Goal: Task Accomplishment & Management: Use online tool/utility

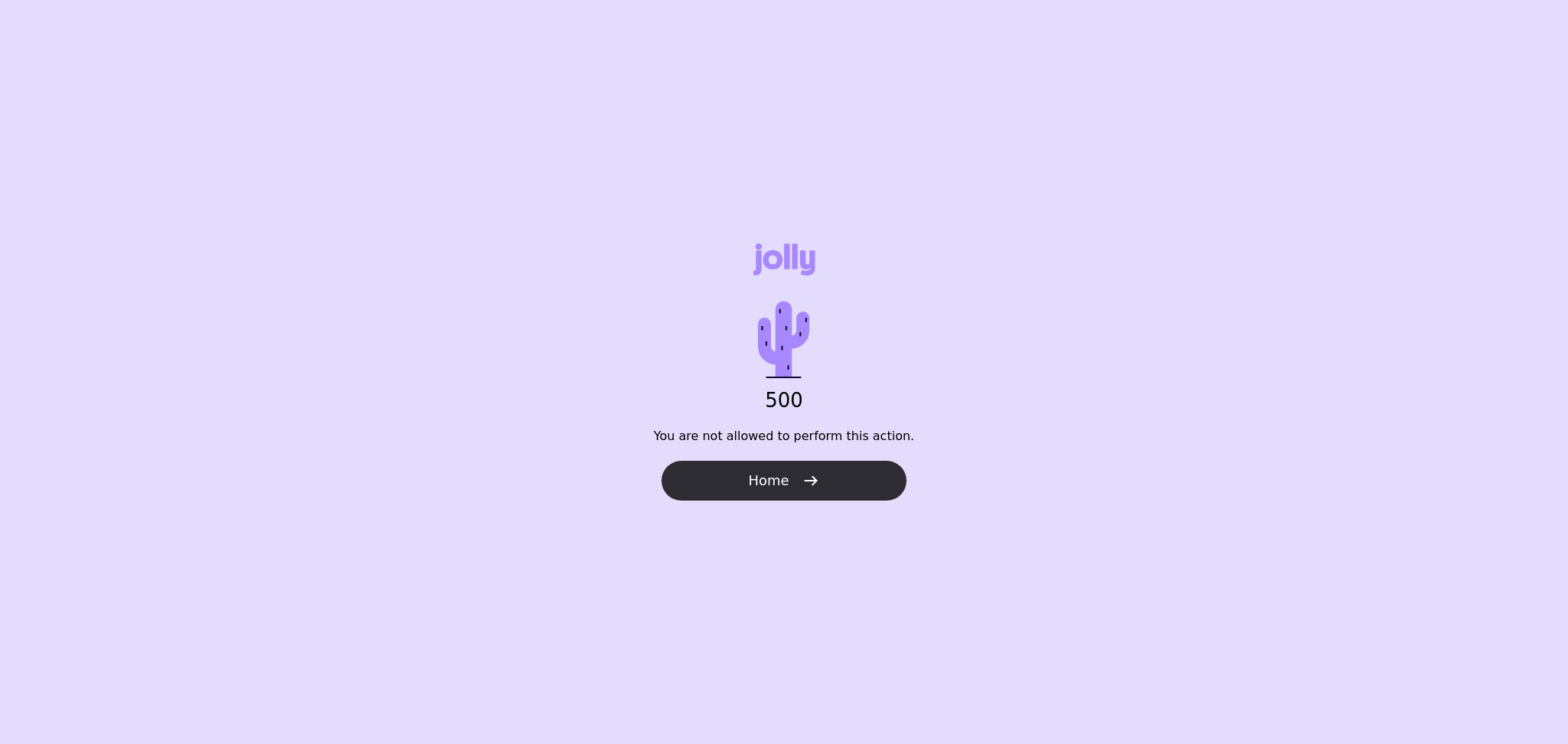
click at [781, 473] on span "Home" at bounding box center [768, 480] width 41 height 18
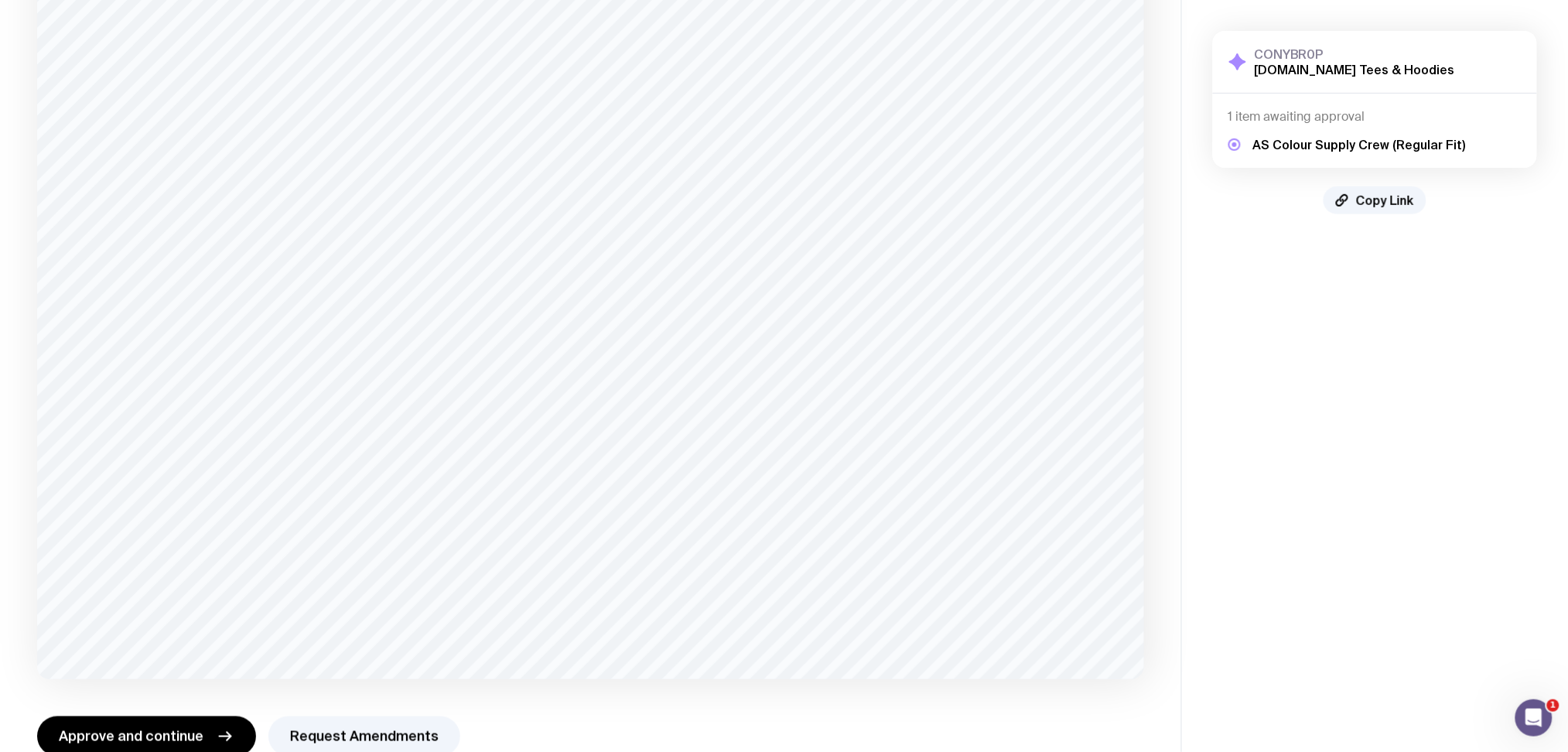
scroll to position [256, 0]
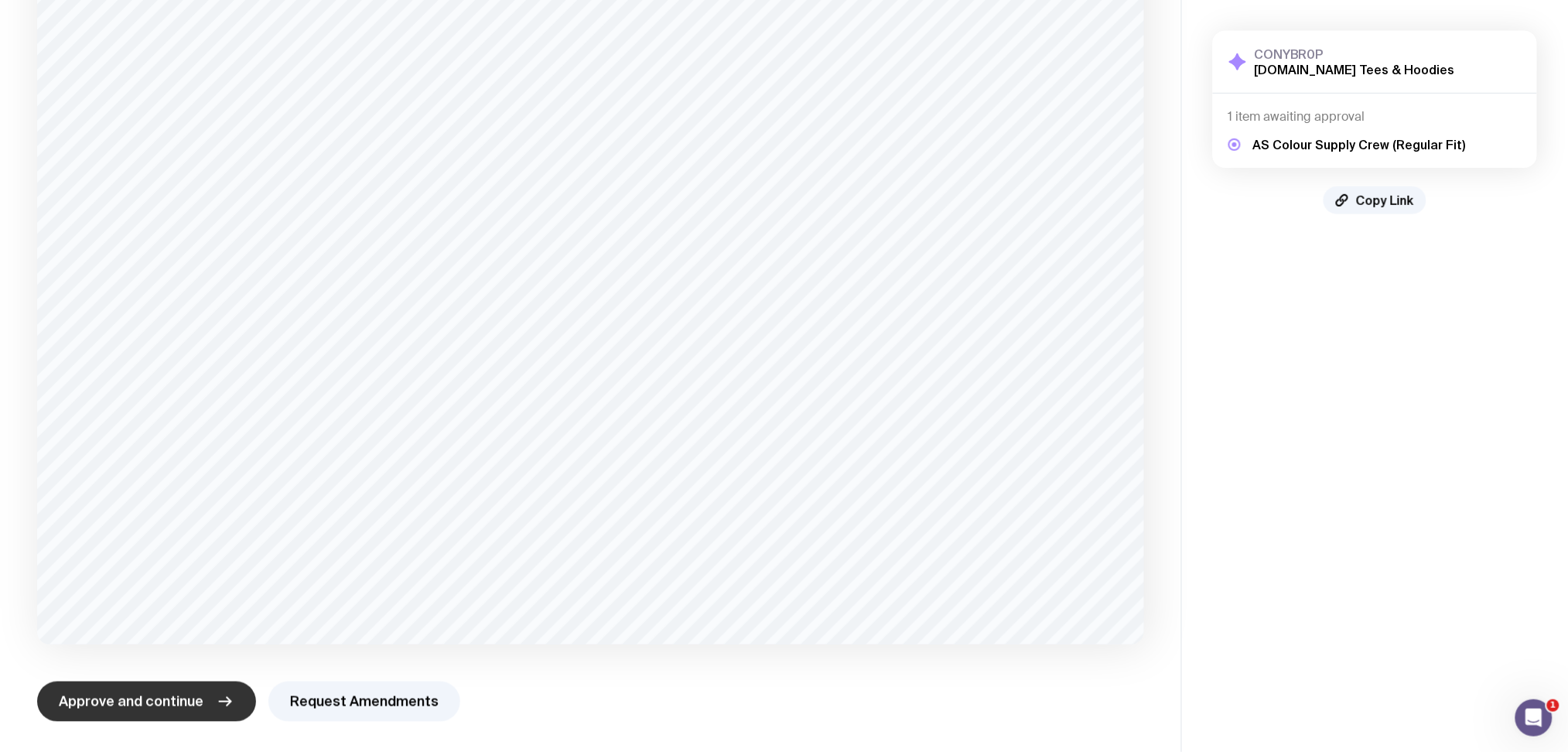
click at [156, 691] on button "Approve and continue" at bounding box center [147, 702] width 219 height 40
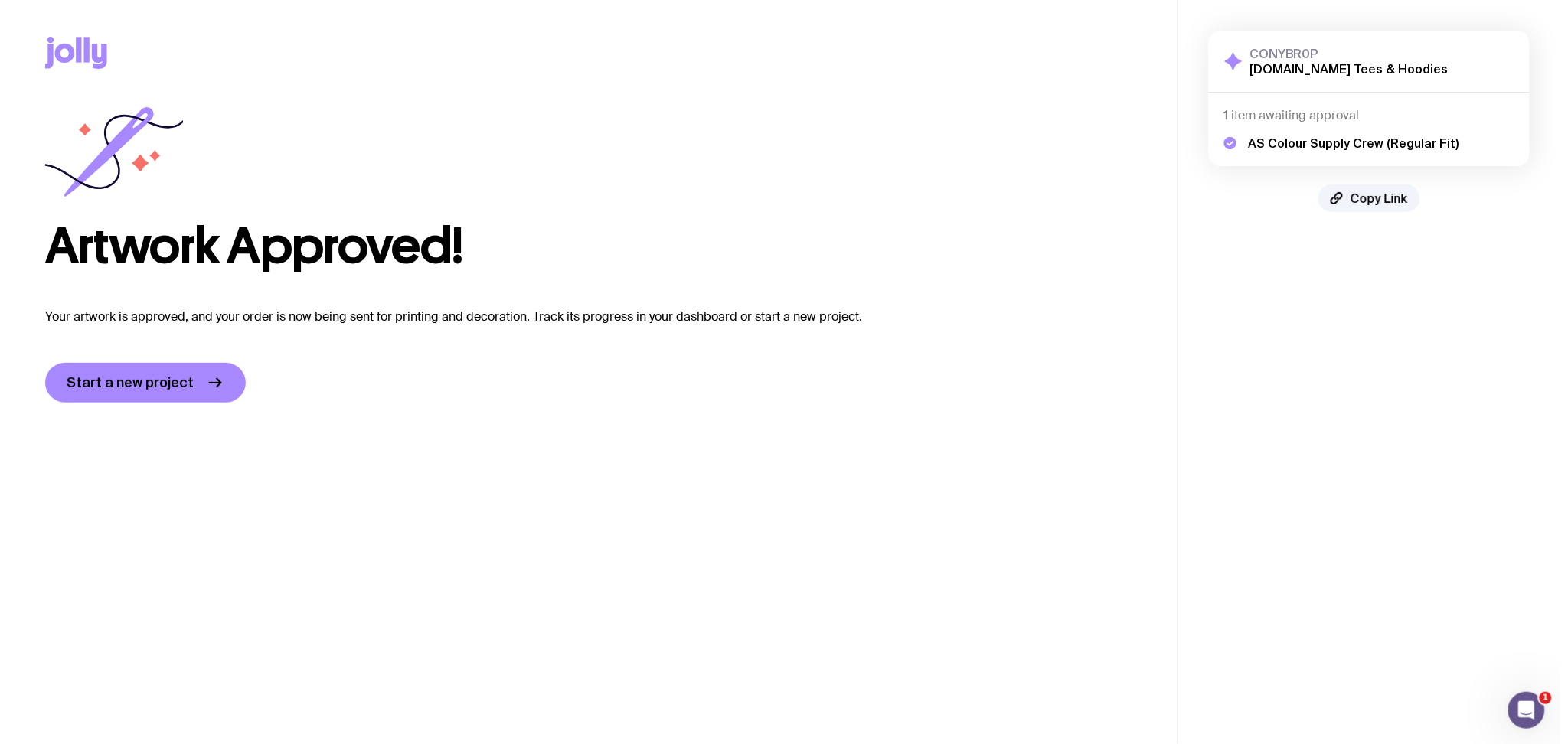
scroll to position [0, 0]
